Goal: Task Accomplishment & Management: Manage account settings

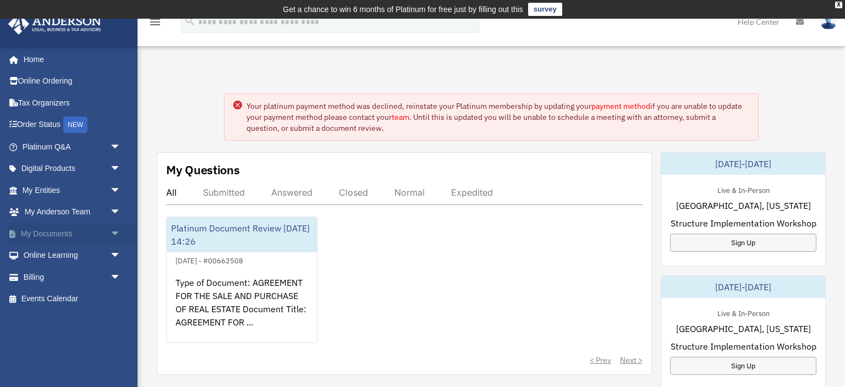
click at [117, 233] on span "arrow_drop_down" at bounding box center [121, 234] width 22 height 23
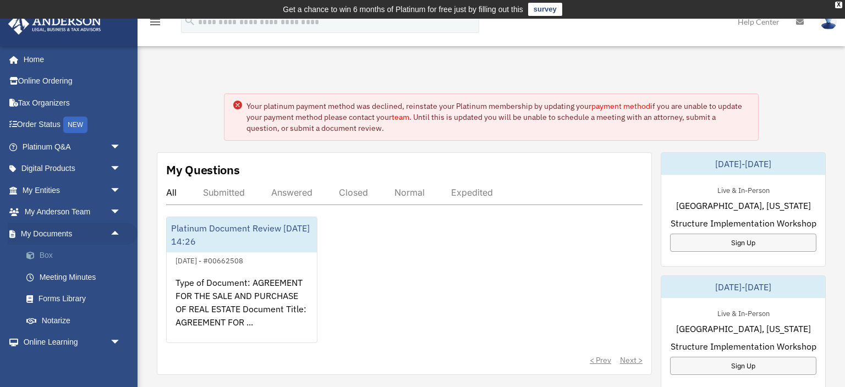
click at [64, 261] on link "Box" at bounding box center [76, 256] width 122 height 22
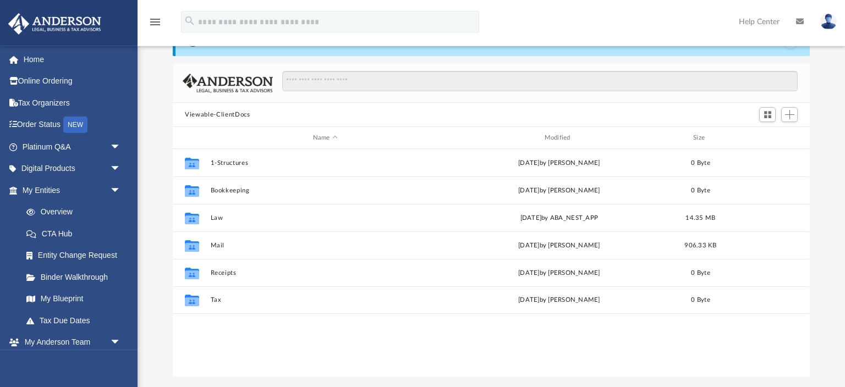
scroll to position [62, 0]
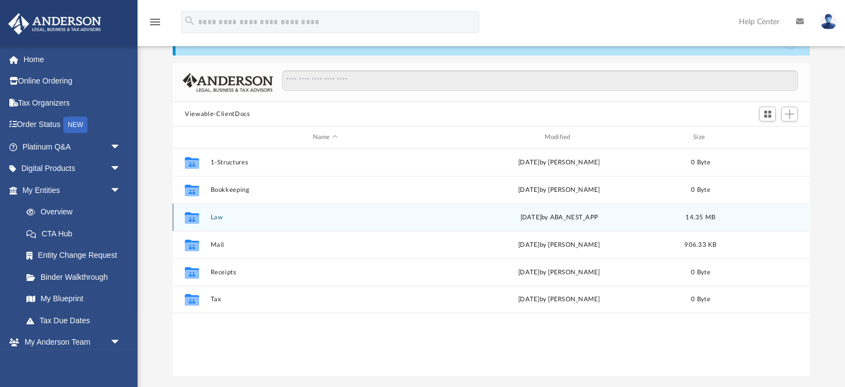
click at [274, 213] on div "Collaborated Folder Law [DATE] by ABA_NEST_APP 14.35 MB" at bounding box center [491, 216] width 636 height 27
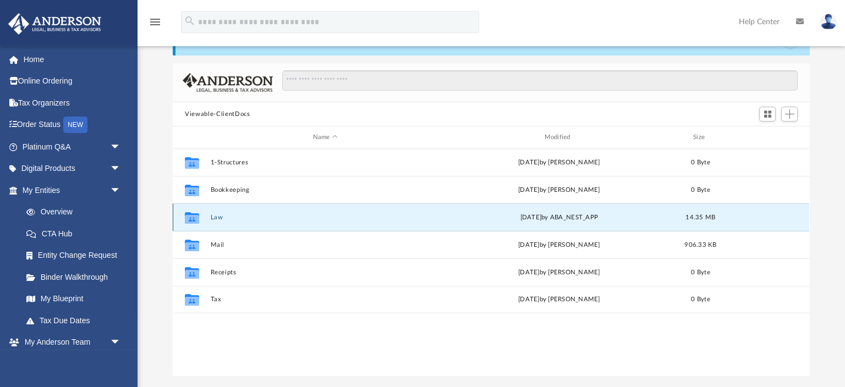
click at [218, 220] on button "Law" at bounding box center [325, 217] width 229 height 7
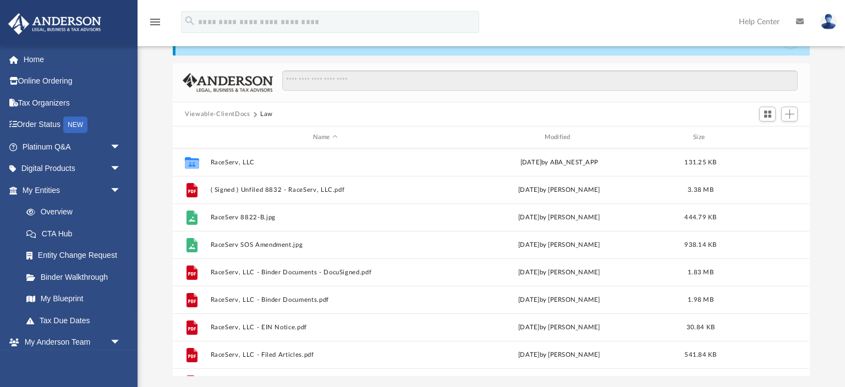
scroll to position [102, 0]
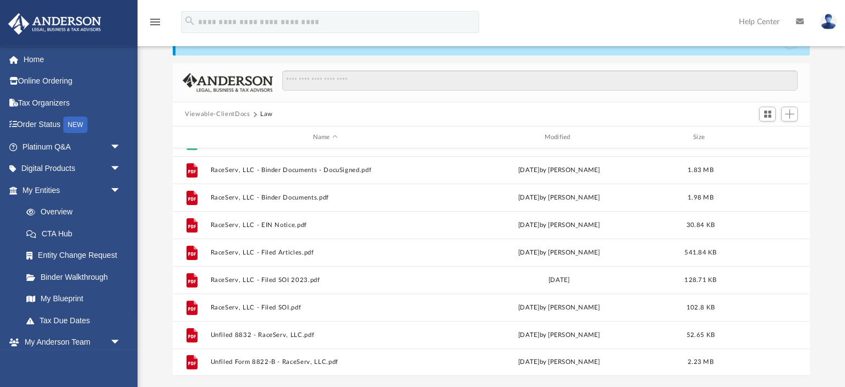
click at [828, 23] on img at bounding box center [828, 22] width 16 height 16
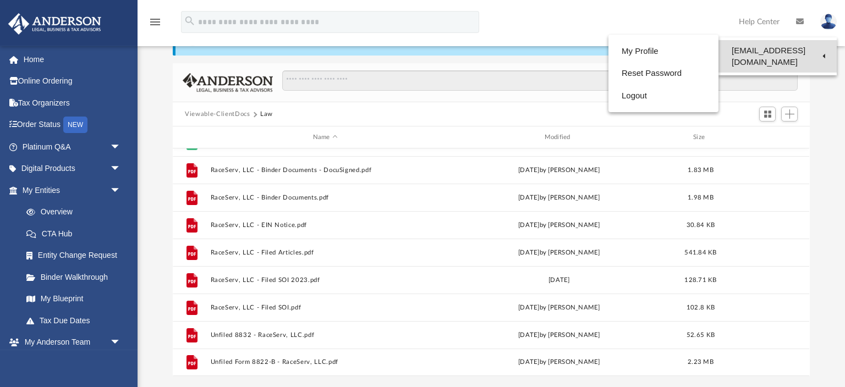
click at [811, 49] on link "[EMAIL_ADDRESS][DOMAIN_NAME]" at bounding box center [777, 56] width 118 height 32
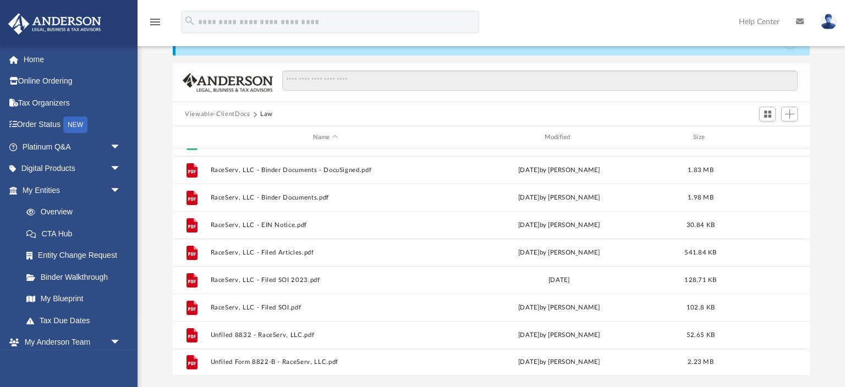
click at [829, 24] on img at bounding box center [828, 22] width 16 height 16
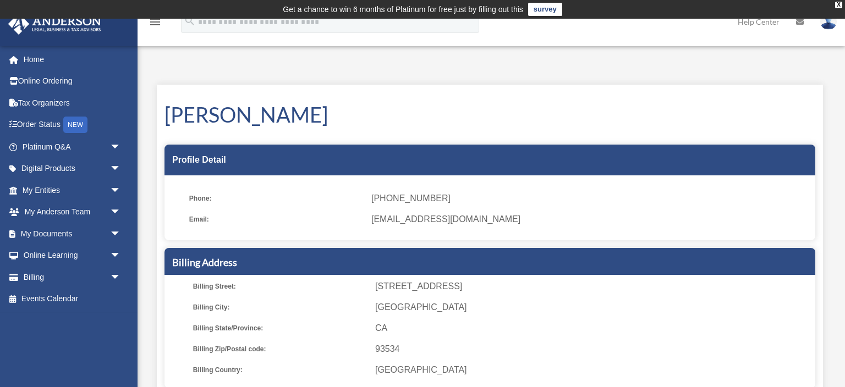
click at [828, 27] on img at bounding box center [828, 22] width 16 height 16
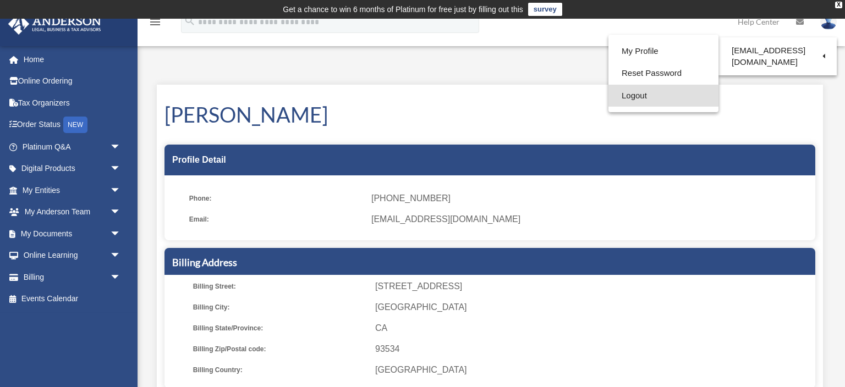
click at [657, 94] on link "Logout" at bounding box center [663, 96] width 110 height 23
